Goal: Information Seeking & Learning: Learn about a topic

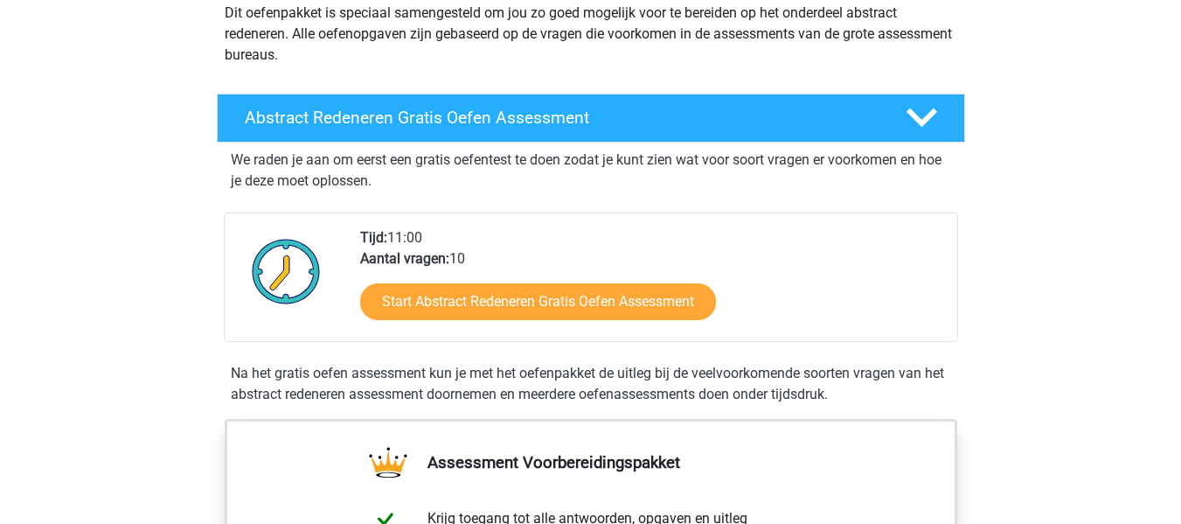
scroll to position [218, 0]
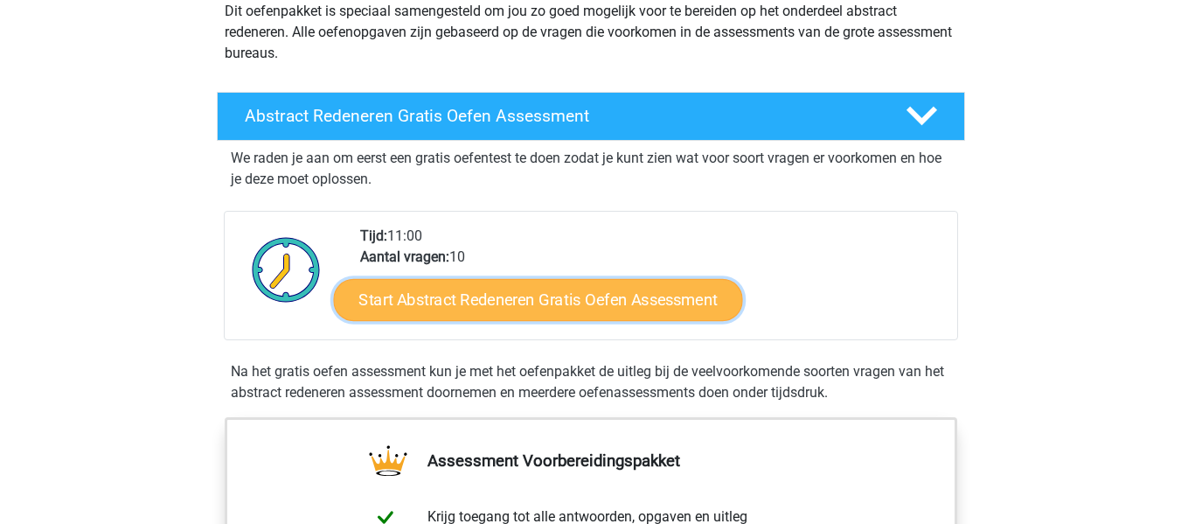
click at [499, 300] on link "Start Abstract Redeneren Gratis Oefen Assessment" at bounding box center [537, 299] width 409 height 42
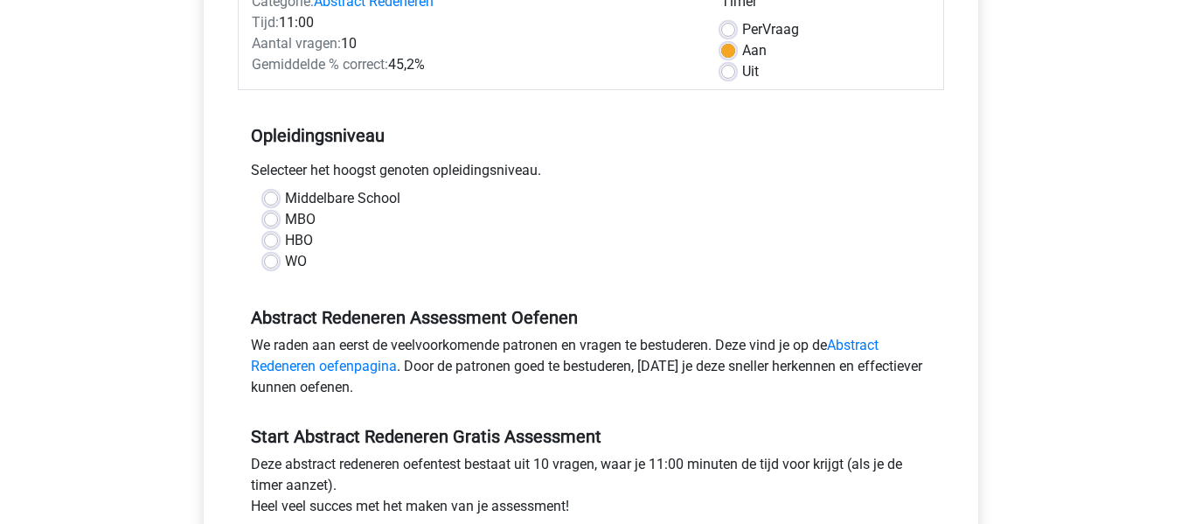
scroll to position [255, 0]
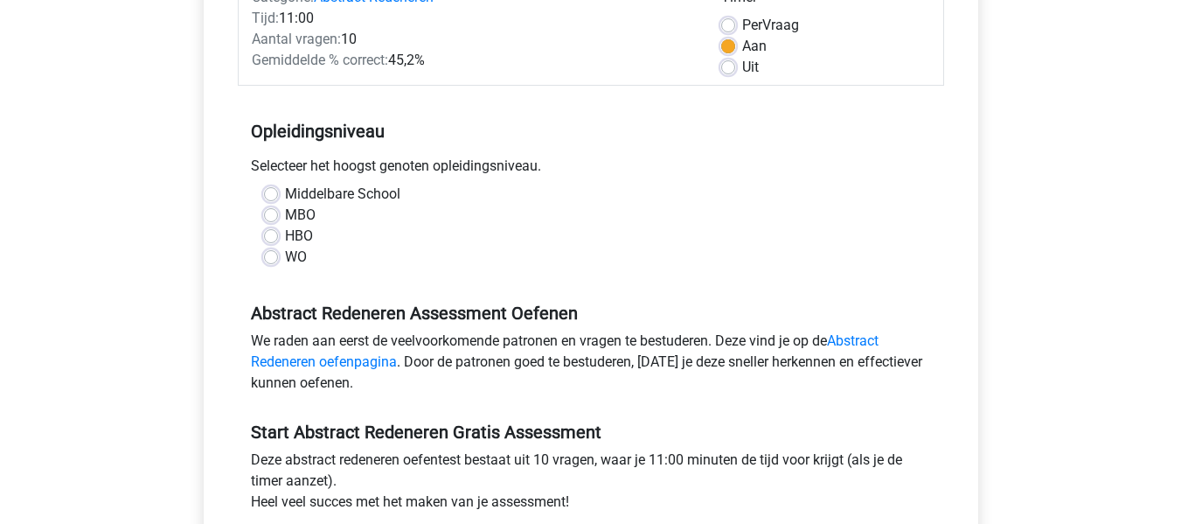
click at [285, 258] on label "WO" at bounding box center [296, 256] width 22 height 21
click at [275, 258] on input "WO" at bounding box center [271, 254] width 14 height 17
radio input "true"
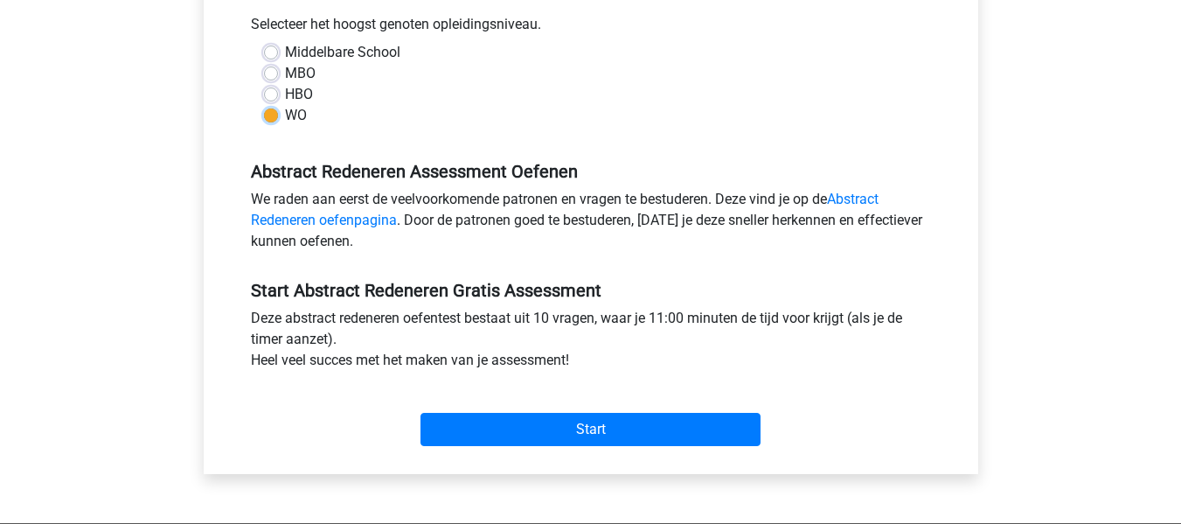
scroll to position [392, 0]
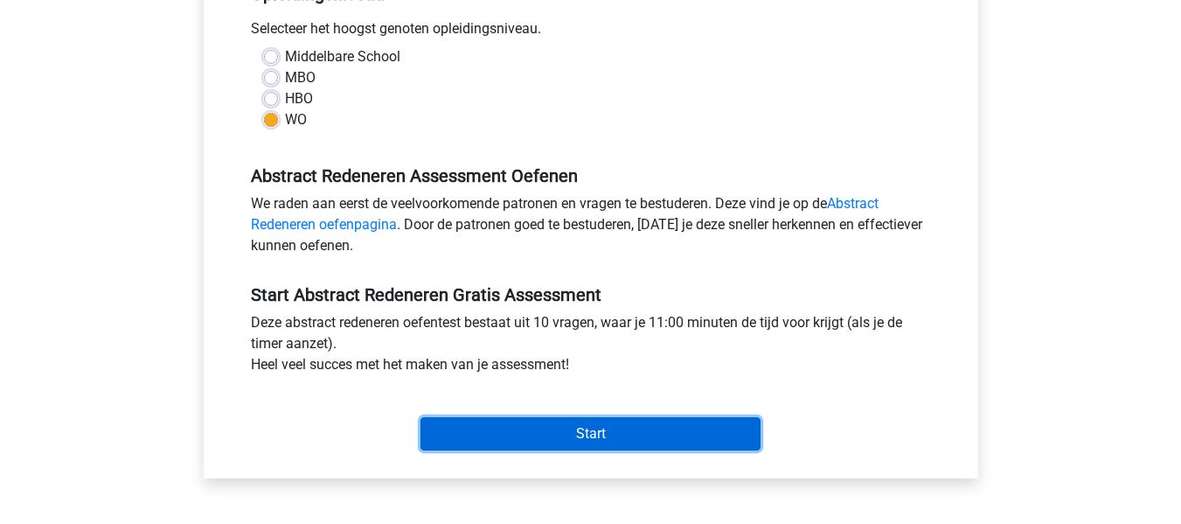
click at [598, 424] on input "Start" at bounding box center [590, 433] width 340 height 33
